Goal: Task Accomplishment & Management: Manage account settings

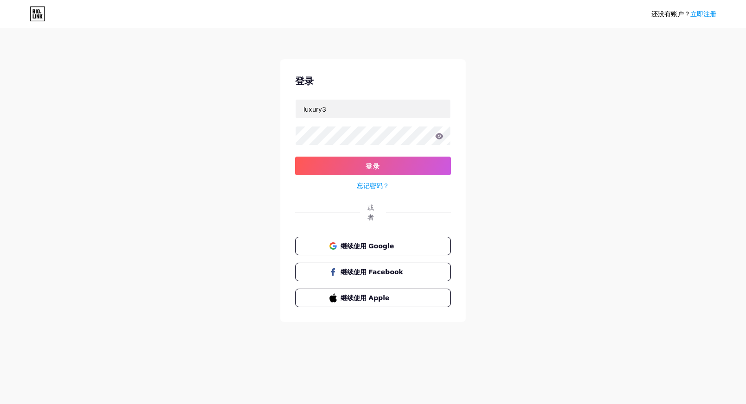
click at [575, 148] on div "还没有账户？ 立即注册 登录 luxury3 登录 忘记密码？ 或者 继续使用 Google 继续使用 Facebook 继续使用 Apple" at bounding box center [373, 176] width 746 height 352
click at [440, 137] on icon at bounding box center [439, 136] width 8 height 6
click at [558, 180] on div "还没有账户？ 立即注册 登录 luxury3 登录 忘记密码？ 或者 继续使用 Google 继续使用 Facebook 继续使用 Apple" at bounding box center [373, 176] width 746 height 352
click at [530, 170] on div "还没有账户？ 立即注册 登录 luxury3 登录 忘记密码？ 或者 继续使用 Google 继续使用 Facebook 继续使用 Apple" at bounding box center [373, 176] width 746 height 352
click at [408, 160] on button "登录" at bounding box center [373, 166] width 156 height 19
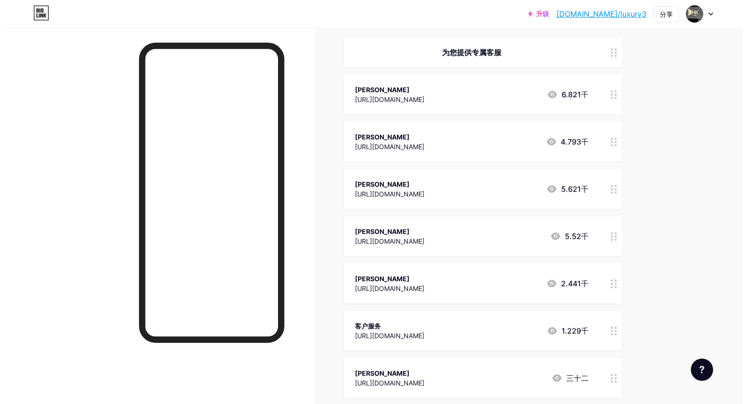
scroll to position [73, 0]
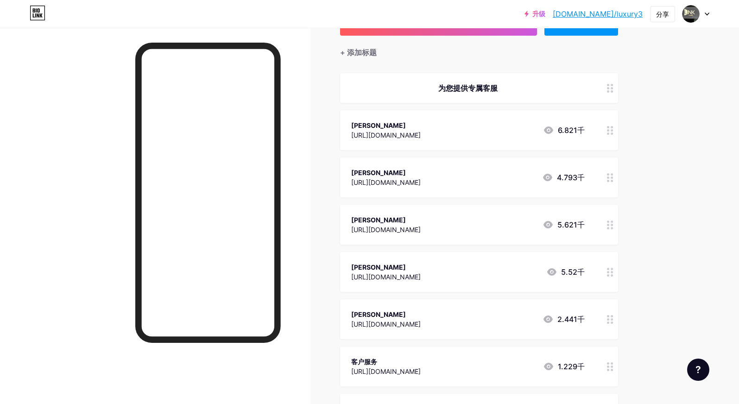
click at [610, 135] on div at bounding box center [611, 130] width 16 height 40
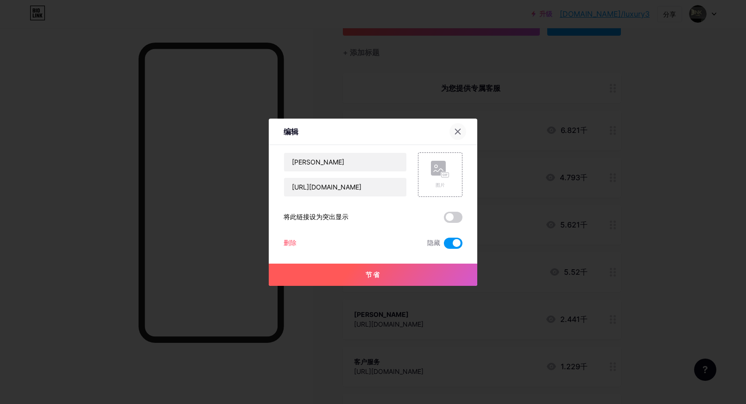
click at [453, 132] on div at bounding box center [458, 131] width 17 height 17
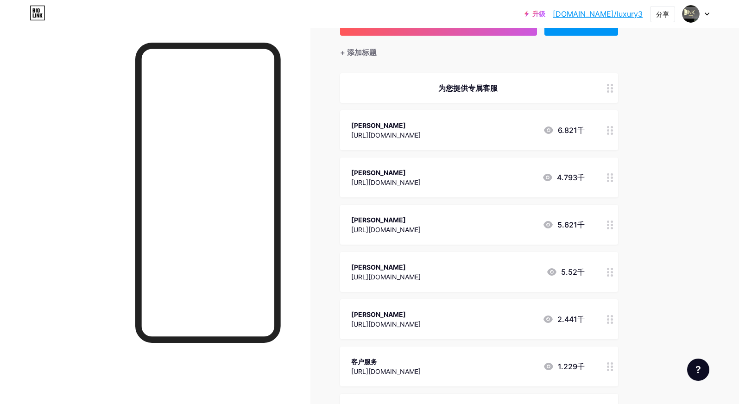
click at [613, 129] on circle at bounding box center [612, 130] width 2 height 2
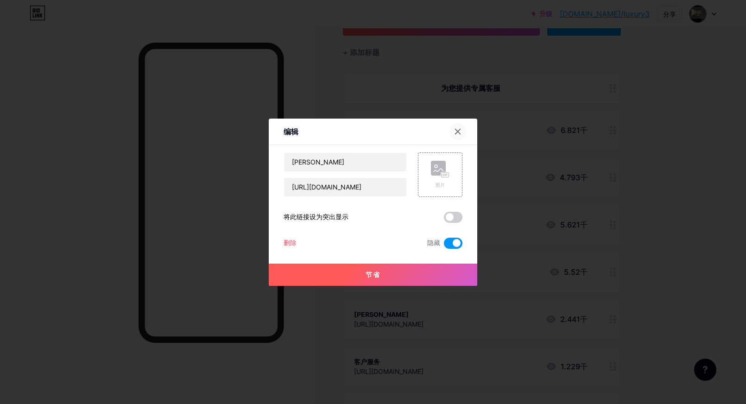
click at [460, 127] on div at bounding box center [458, 131] width 17 height 17
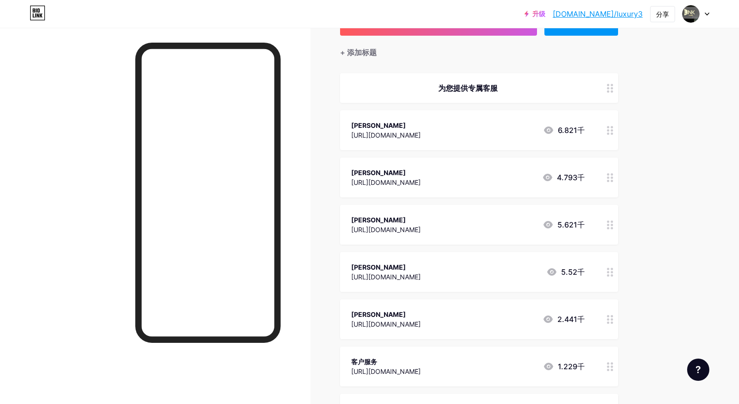
click at [607, 317] on div at bounding box center [611, 319] width 16 height 40
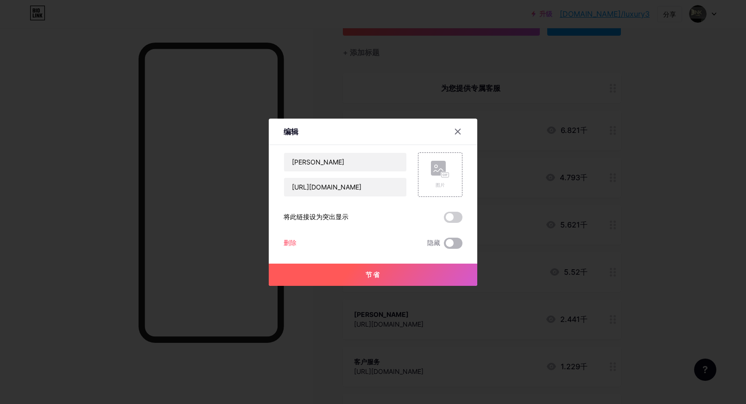
click at [453, 247] on span at bounding box center [453, 243] width 19 height 11
click at [444, 246] on input "checkbox" at bounding box center [444, 246] width 0 height 0
click at [449, 279] on button "节省" at bounding box center [373, 275] width 209 height 22
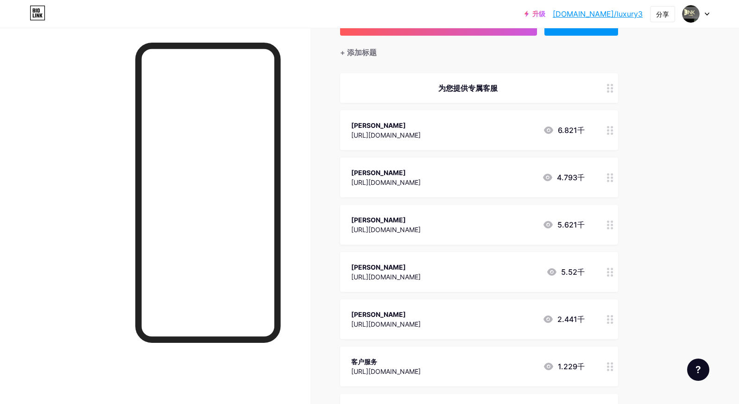
click at [421, 130] on div "[URL][DOMAIN_NAME]" at bounding box center [386, 135] width 70 height 10
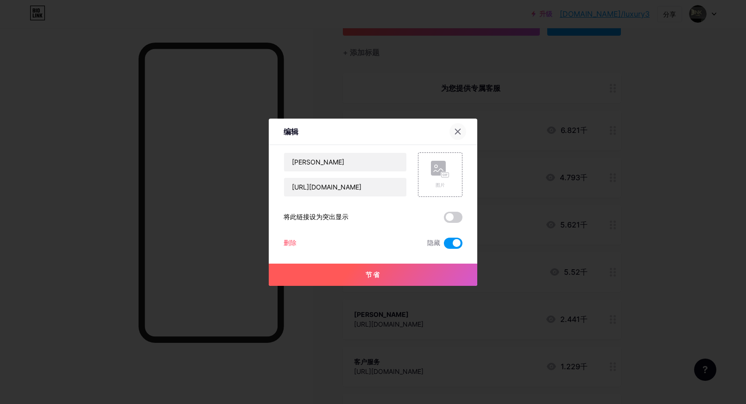
click at [458, 133] on icon at bounding box center [457, 131] width 7 height 7
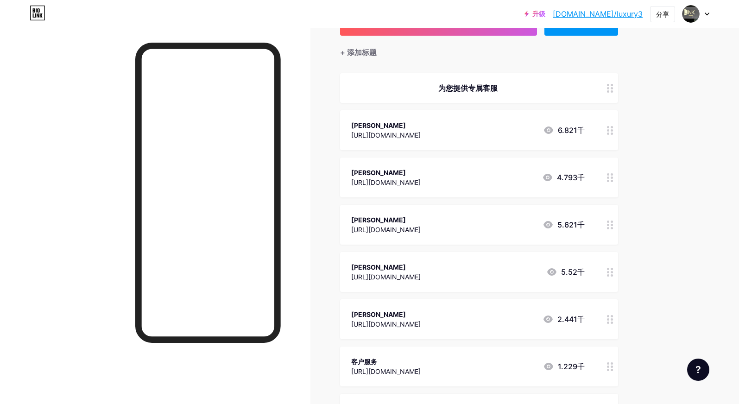
click at [421, 125] on div "[PERSON_NAME]" at bounding box center [386, 126] width 70 height 10
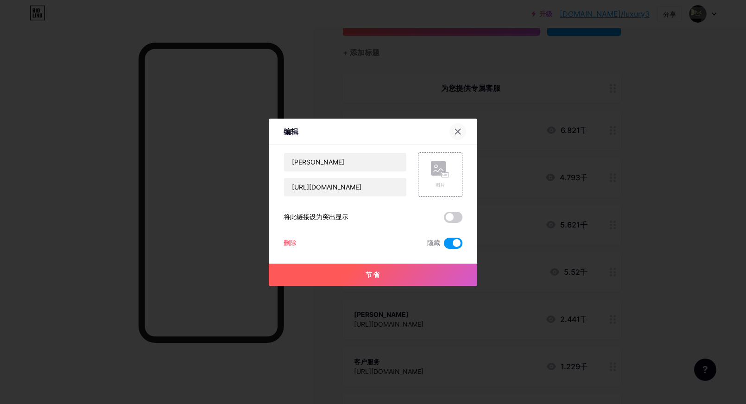
click at [459, 133] on icon at bounding box center [458, 131] width 5 height 5
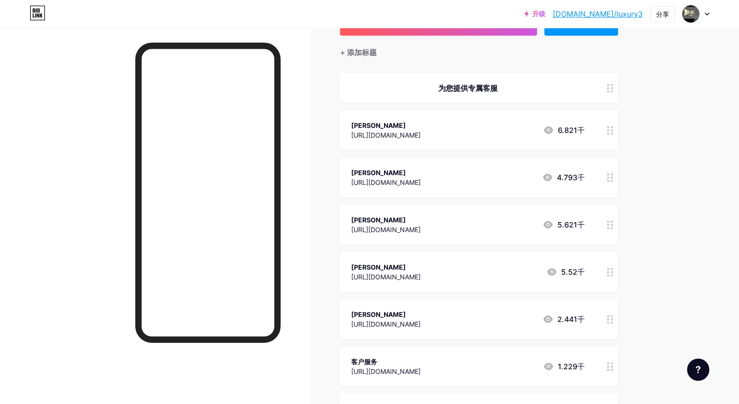
drag, startPoint x: 699, startPoint y: 234, endPoint x: 676, endPoint y: 221, distance: 26.2
click at [421, 131] on font "[URL][DOMAIN_NAME]" at bounding box center [386, 135] width 70 height 8
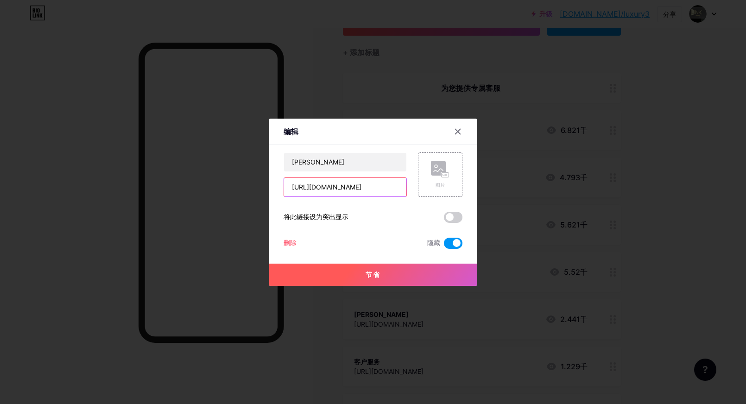
click at [380, 182] on input "[URL][DOMAIN_NAME]" at bounding box center [345, 187] width 122 height 19
paste input "[URL][DOMAIN_NAME]"
type input "[URL][DOMAIN_NAME]"
click at [350, 161] on input "[PERSON_NAME]" at bounding box center [345, 162] width 122 height 19
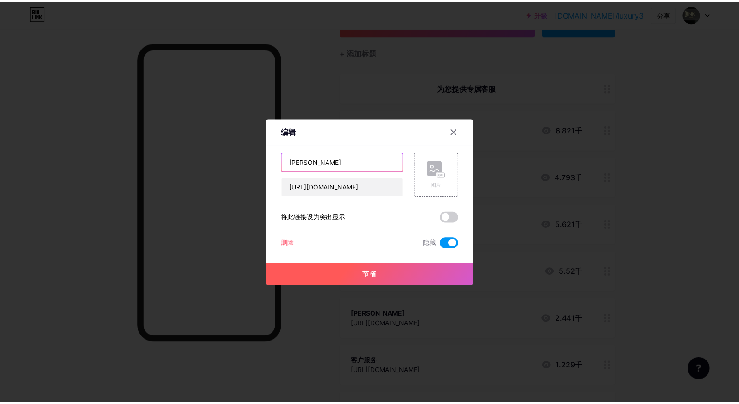
scroll to position [0, 0]
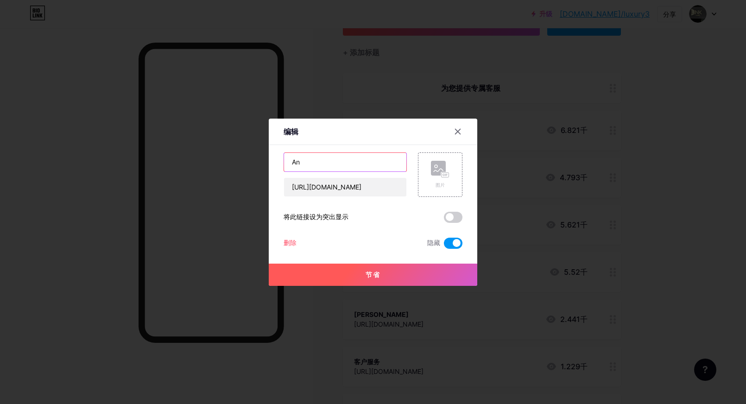
type input "A"
type input "[PERSON_NAME]"
click at [381, 123] on div "编辑" at bounding box center [373, 134] width 209 height 22
click at [398, 276] on button "节省" at bounding box center [373, 275] width 209 height 22
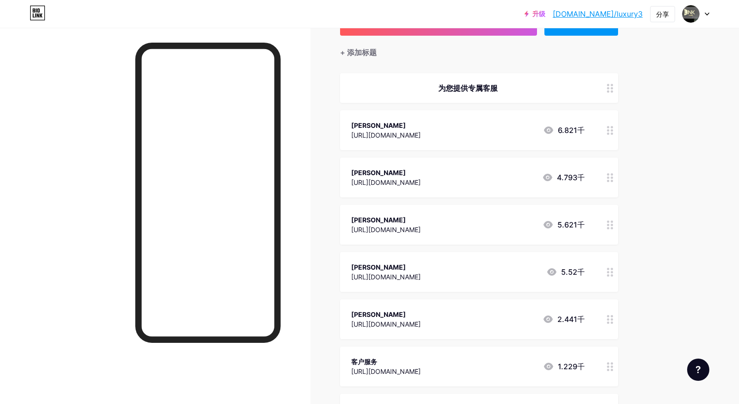
click at [613, 130] on circle at bounding box center [612, 130] width 2 height 2
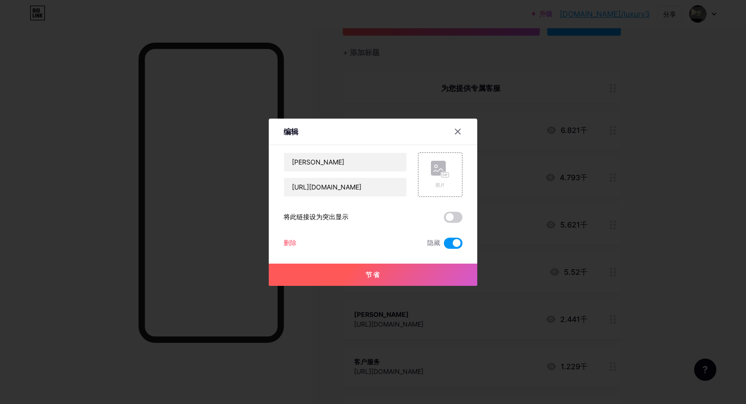
click at [452, 241] on span at bounding box center [453, 243] width 19 height 11
click at [444, 246] on input "checkbox" at bounding box center [444, 246] width 0 height 0
click at [441, 274] on button "节省" at bounding box center [373, 275] width 209 height 22
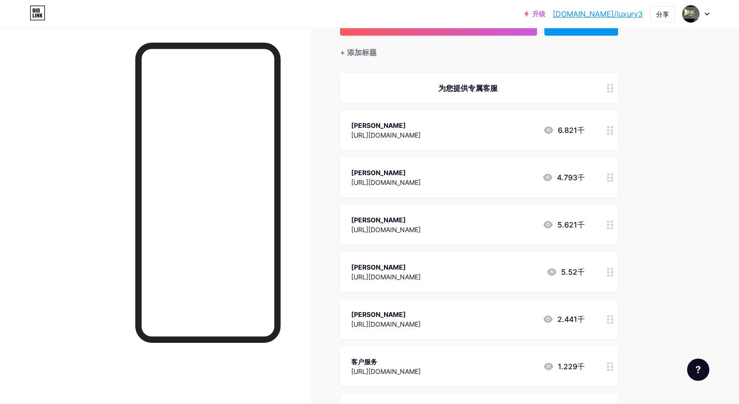
click at [421, 123] on div "[PERSON_NAME]" at bounding box center [386, 126] width 70 height 10
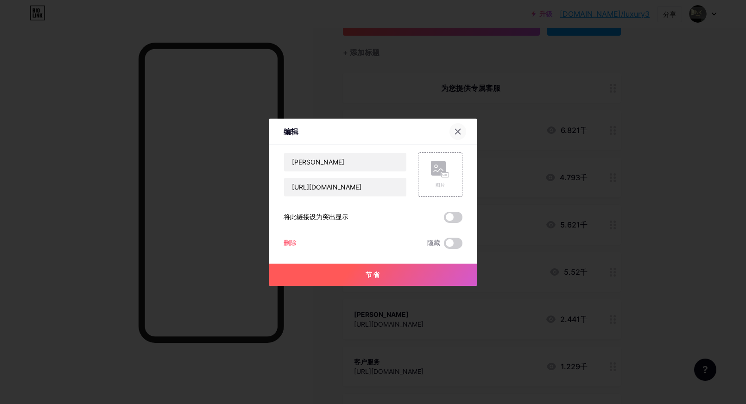
click at [458, 133] on icon at bounding box center [457, 131] width 7 height 7
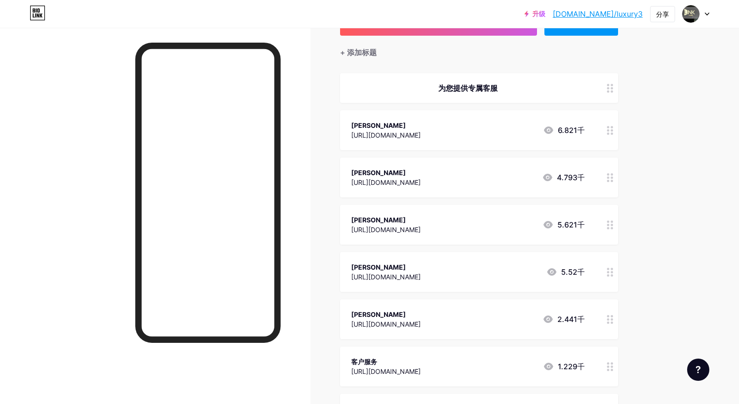
click at [614, 132] on icon at bounding box center [610, 130] width 6 height 9
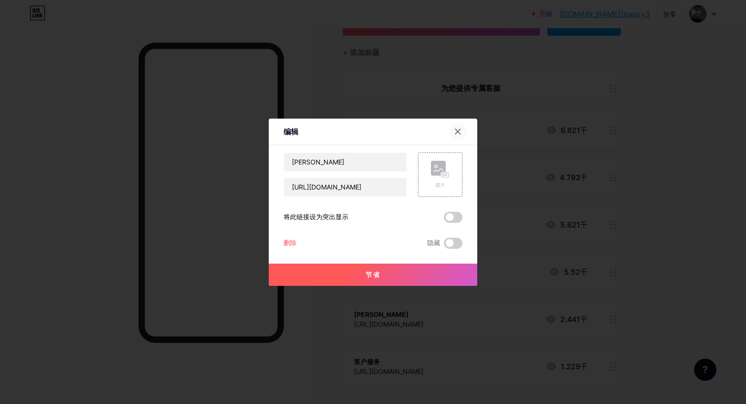
click at [457, 130] on icon at bounding box center [457, 131] width 7 height 7
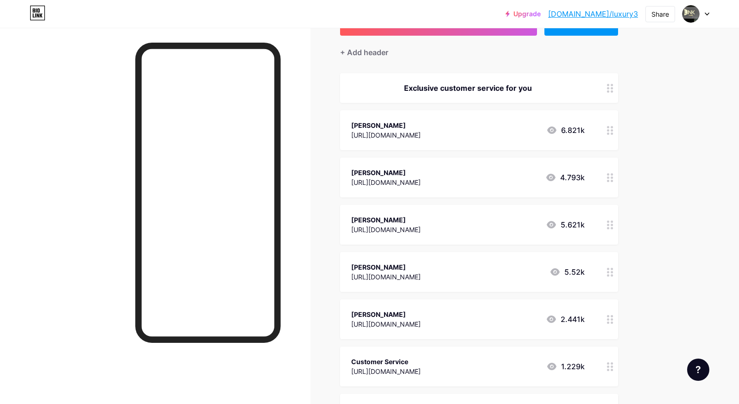
click at [421, 122] on div "[PERSON_NAME]" at bounding box center [386, 126] width 70 height 10
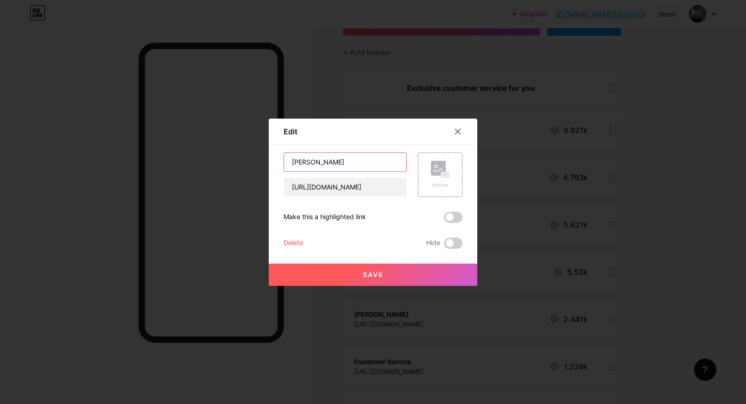
drag, startPoint x: 326, startPoint y: 165, endPoint x: 269, endPoint y: 163, distance: 57.1
click at [269, 163] on div "Edit Content YouTube Play YouTube video without leaving your page. ADD Vimeo Pl…" at bounding box center [373, 202] width 209 height 167
click at [460, 132] on icon at bounding box center [457, 131] width 7 height 7
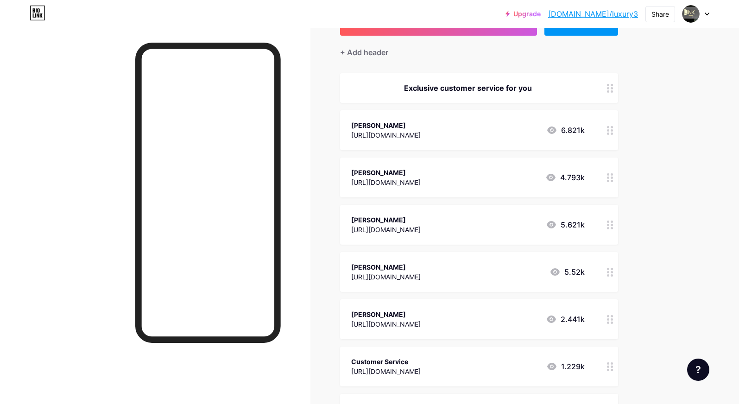
click at [391, 125] on div "[PERSON_NAME]" at bounding box center [386, 126] width 70 height 10
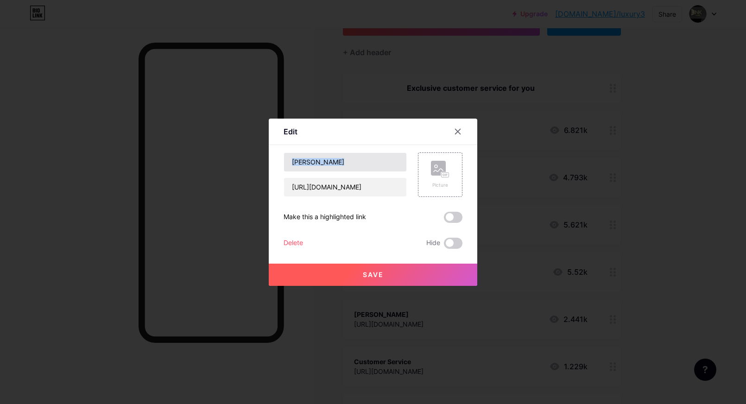
drag, startPoint x: 381, startPoint y: 122, endPoint x: 353, endPoint y: 170, distance: 54.8
click at [353, 170] on div "Edit Content YouTube Play YouTube video without leaving your page. ADD Vimeo Pl…" at bounding box center [373, 202] width 209 height 167
click at [458, 132] on icon at bounding box center [458, 131] width 5 height 5
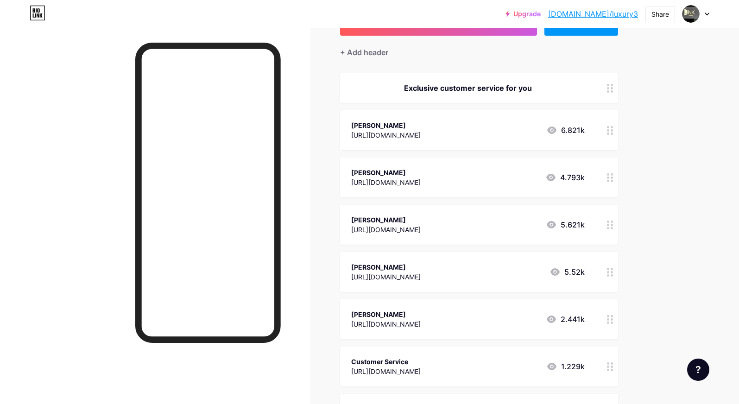
drag, startPoint x: 349, startPoint y: 123, endPoint x: 390, endPoint y: 124, distance: 40.3
click at [390, 124] on div "[PERSON_NAME] [URL][DOMAIN_NAME] 6.821k" at bounding box center [479, 130] width 278 height 40
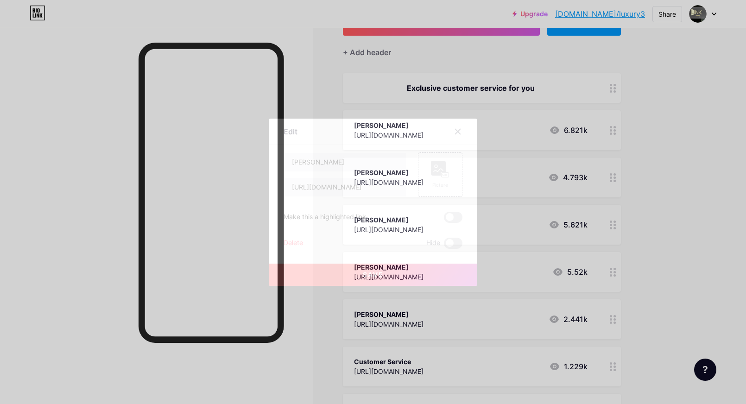
copy div "[PERSON_NAME]"
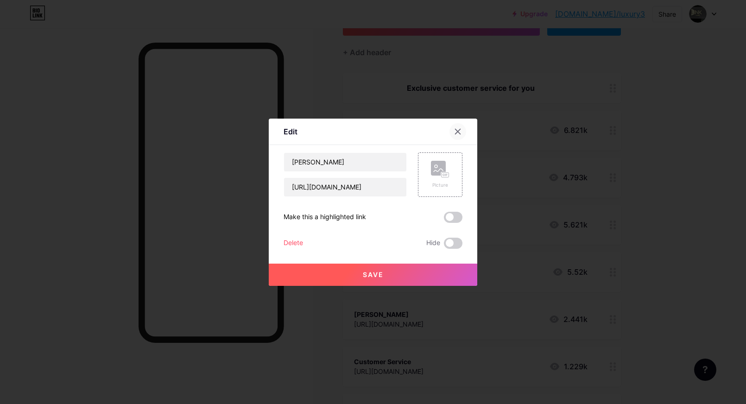
click at [461, 129] on icon at bounding box center [457, 131] width 7 height 7
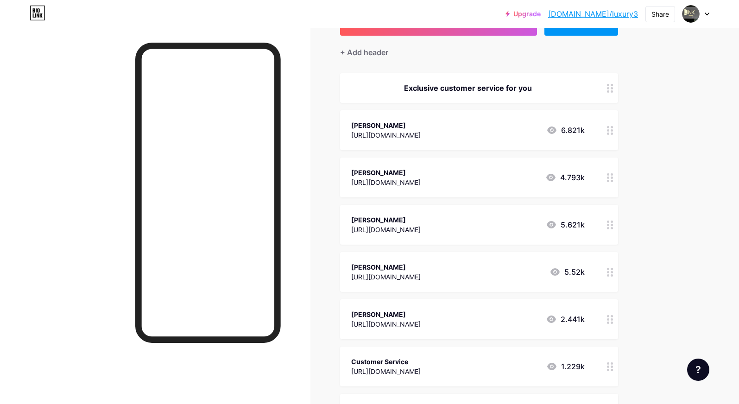
copy div "[PERSON_NAME]"
drag, startPoint x: 354, startPoint y: 127, endPoint x: 384, endPoint y: 128, distance: 30.1
click at [384, 128] on div "[PERSON_NAME] [URL][DOMAIN_NAME] 6.821k" at bounding box center [479, 130] width 278 height 40
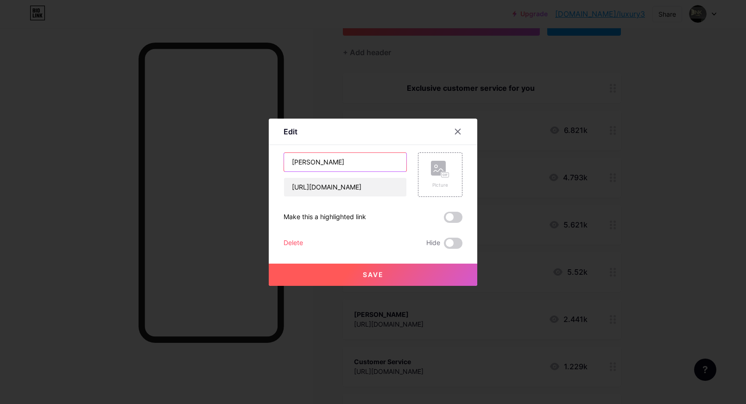
drag, startPoint x: 329, startPoint y: 163, endPoint x: 263, endPoint y: 164, distance: 65.8
click at [256, 165] on div "Edit Content YouTube Play YouTube video without leaving your page. ADD Vimeo Pl…" at bounding box center [373, 202] width 746 height 404
paste input "[PERSON_NAME]"
type input "[PERSON_NAME]"
click at [392, 274] on button "Save" at bounding box center [373, 275] width 209 height 22
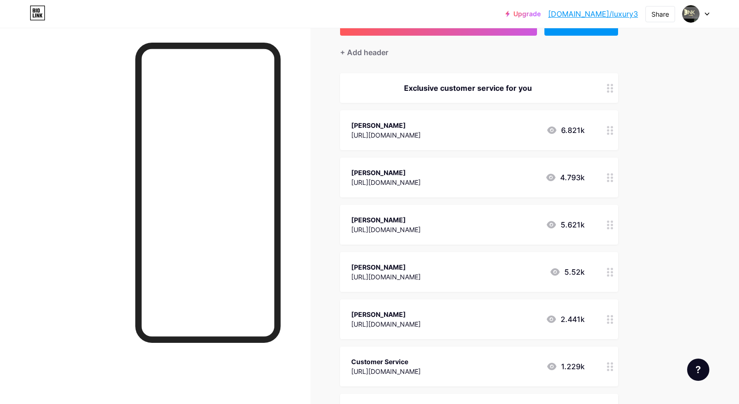
click at [296, 192] on div at bounding box center [155, 230] width 311 height 404
